Goal: Task Accomplishment & Management: Manage account settings

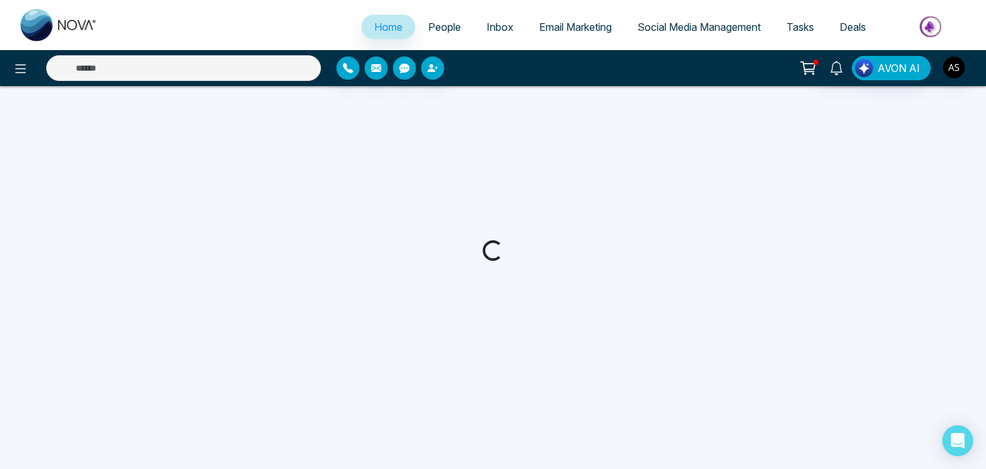
select select "*"
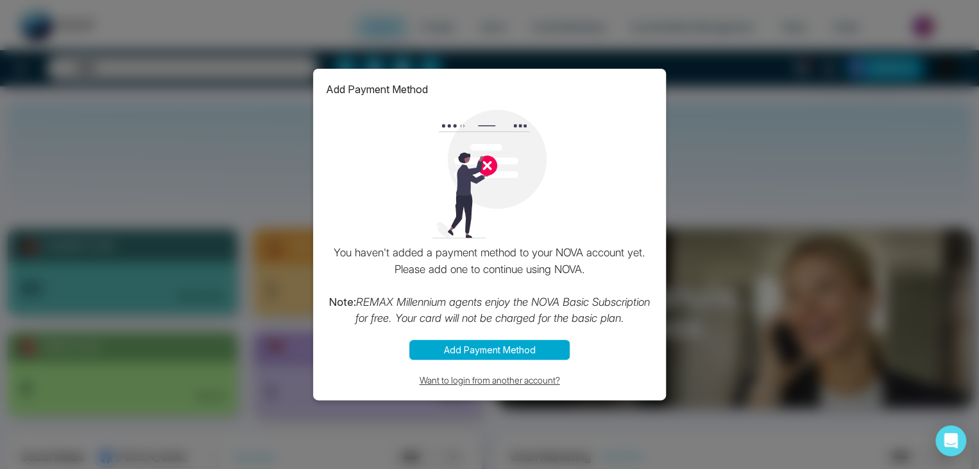
click at [528, 381] on button "Want to login from another account?" at bounding box center [489, 379] width 327 height 15
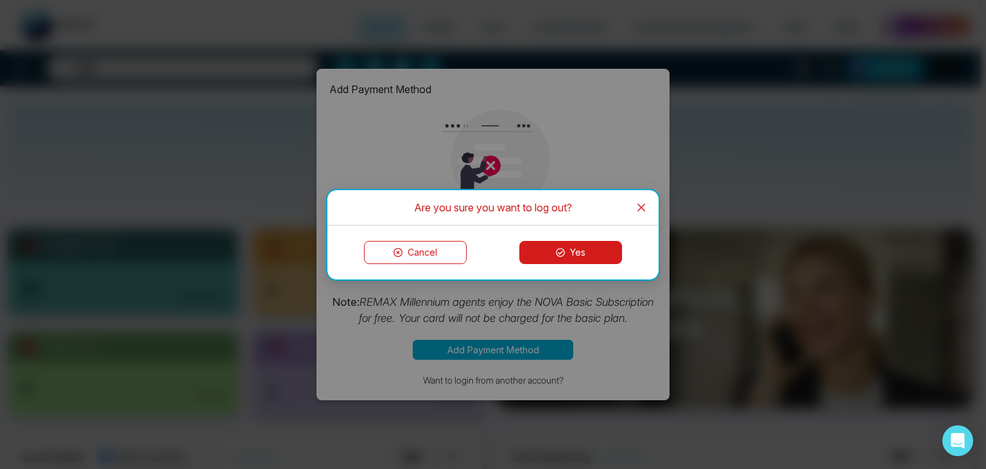
click at [579, 250] on button "Yes" at bounding box center [570, 252] width 103 height 23
